Goal: Check status

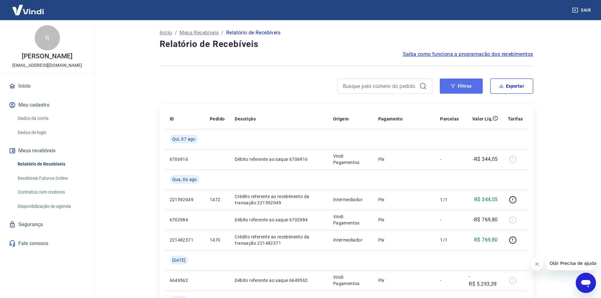
click at [469, 89] on button "Filtros" at bounding box center [461, 86] width 43 height 15
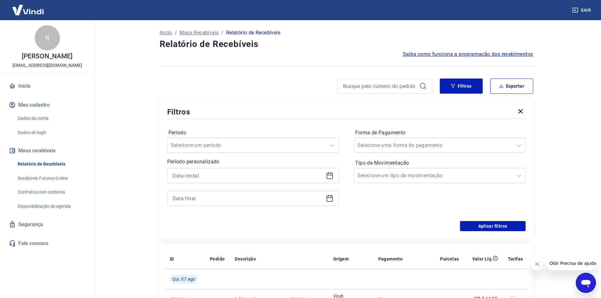
click at [327, 172] on icon at bounding box center [330, 176] width 8 height 8
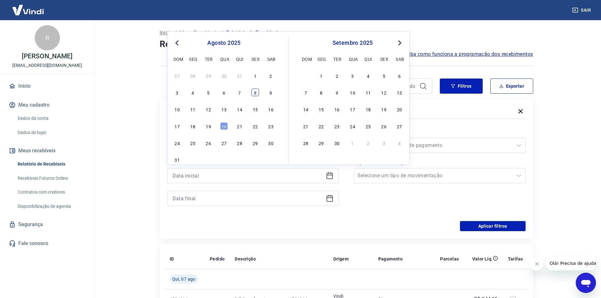
click at [257, 96] on div "8" at bounding box center [256, 93] width 8 height 8
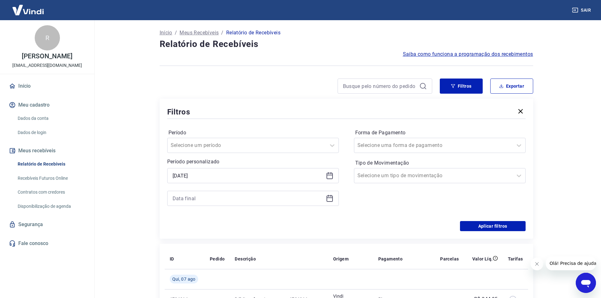
type input "[DATE]"
click at [328, 200] on icon at bounding box center [330, 199] width 8 height 8
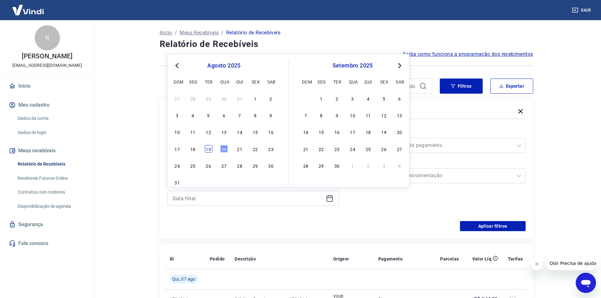
click at [211, 149] on div "19" at bounding box center [209, 149] width 8 height 8
click at [469, 226] on button "Aplicar filtros" at bounding box center [493, 226] width 66 height 10
